Goal: Check status: Check status

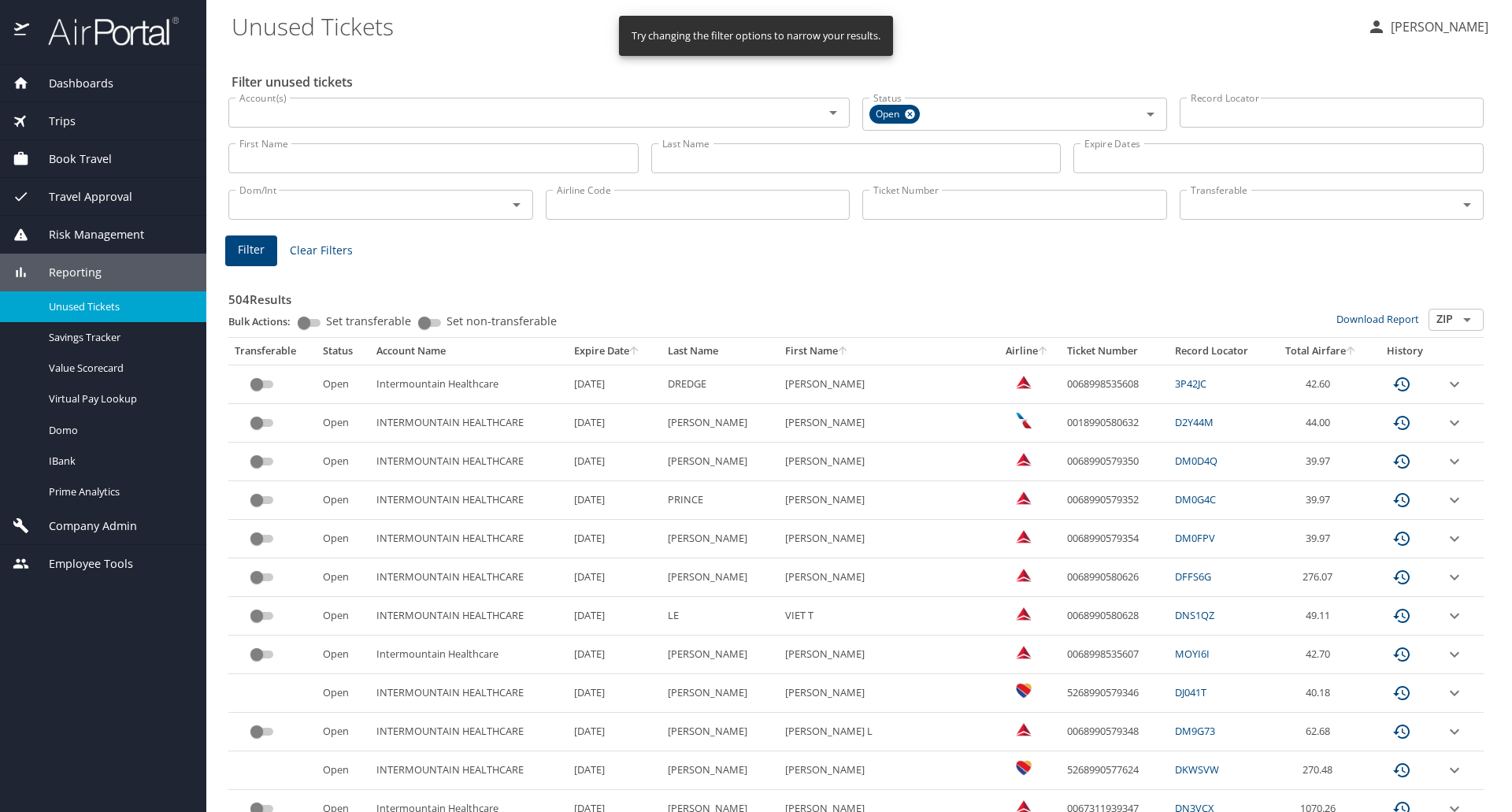
click at [685, 156] on input "Last Name" at bounding box center [856, 158] width 410 height 30
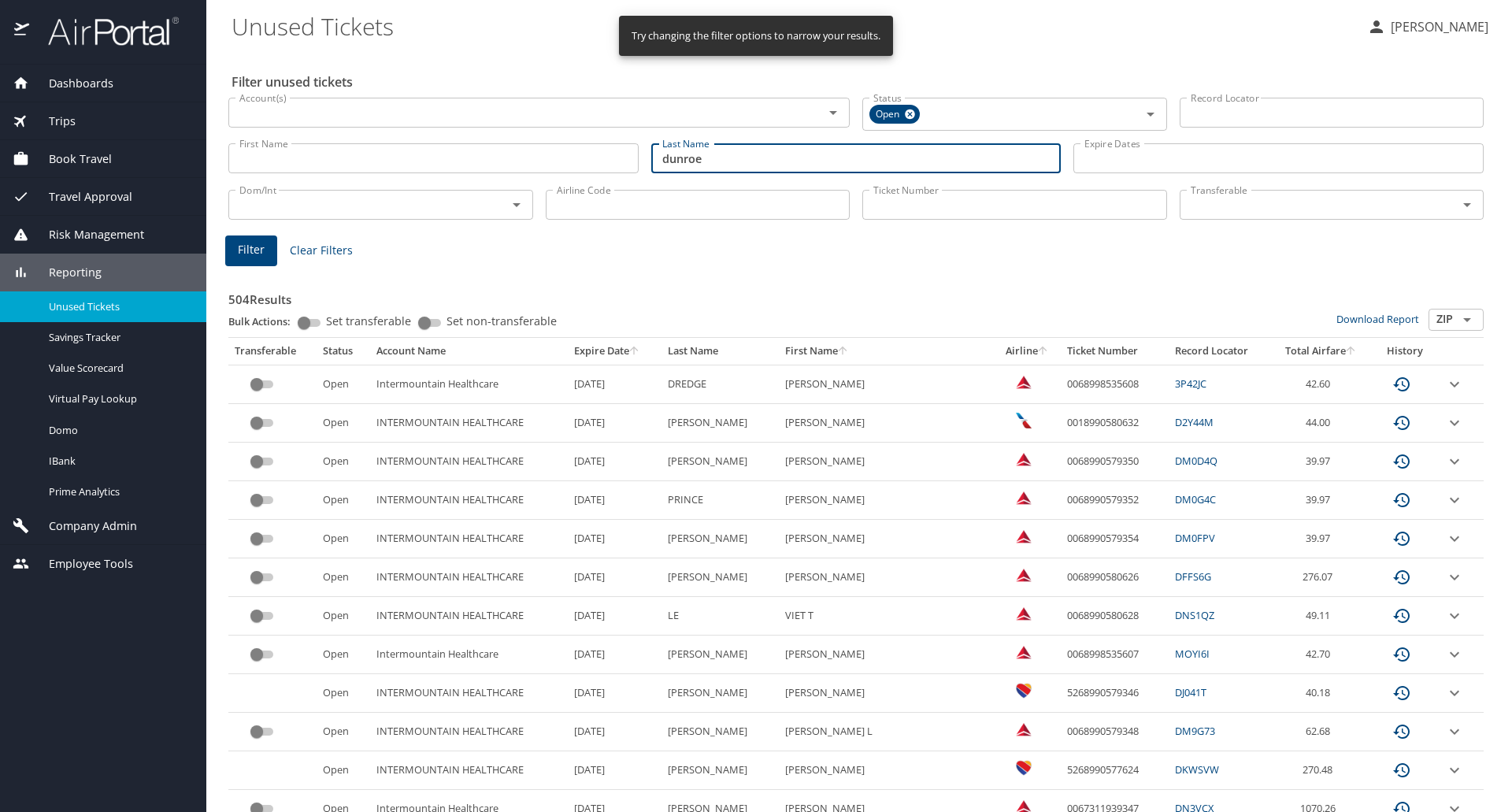
type input "dunroe"
click at [257, 243] on span "Filter" at bounding box center [251, 250] width 27 height 20
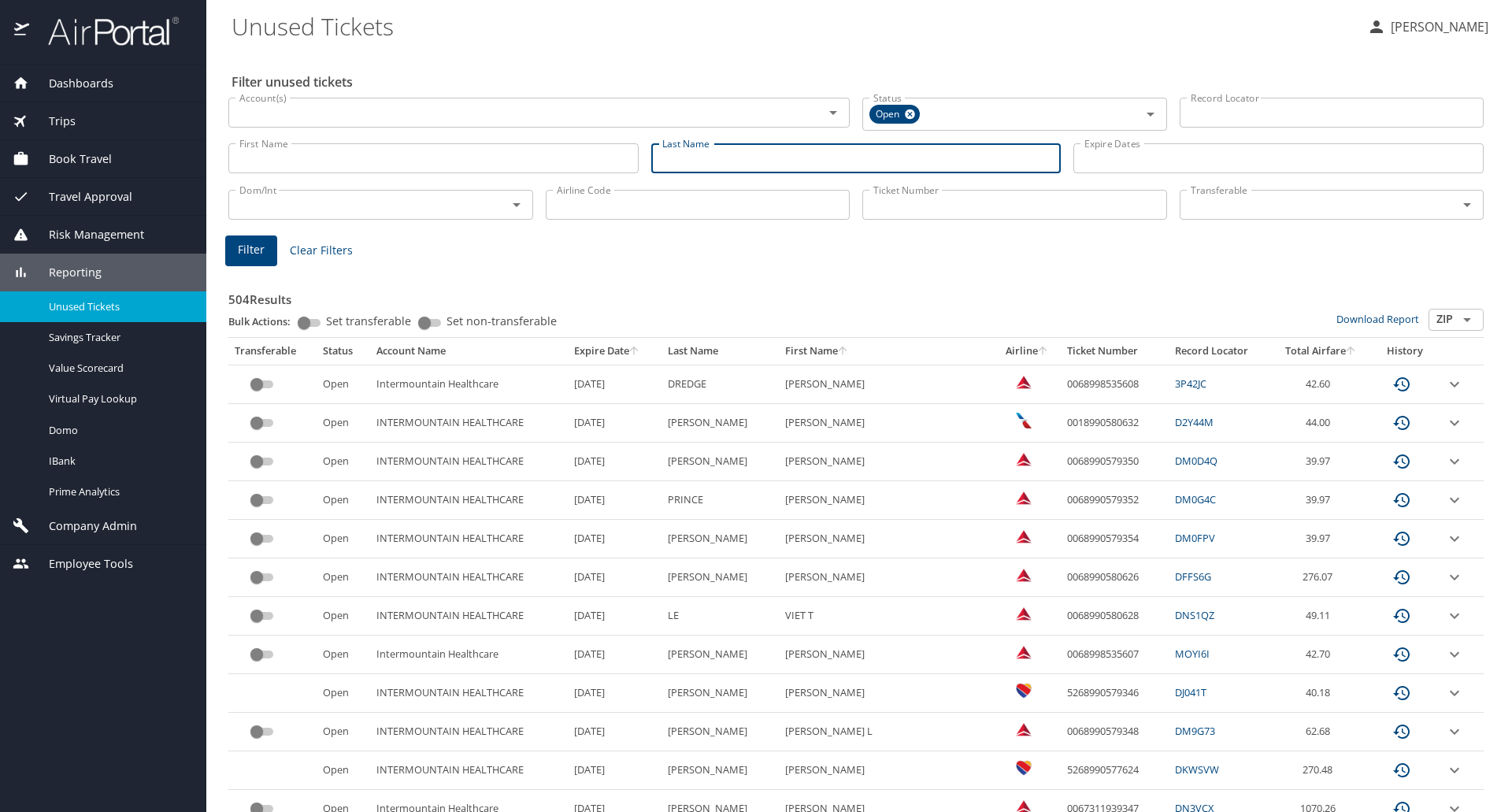
click at [697, 163] on input "Last Name" at bounding box center [856, 158] width 410 height 30
type input "dunroe"
click at [245, 248] on span "Filter" at bounding box center [251, 250] width 27 height 20
